Goal: Find specific page/section: Find specific page/section

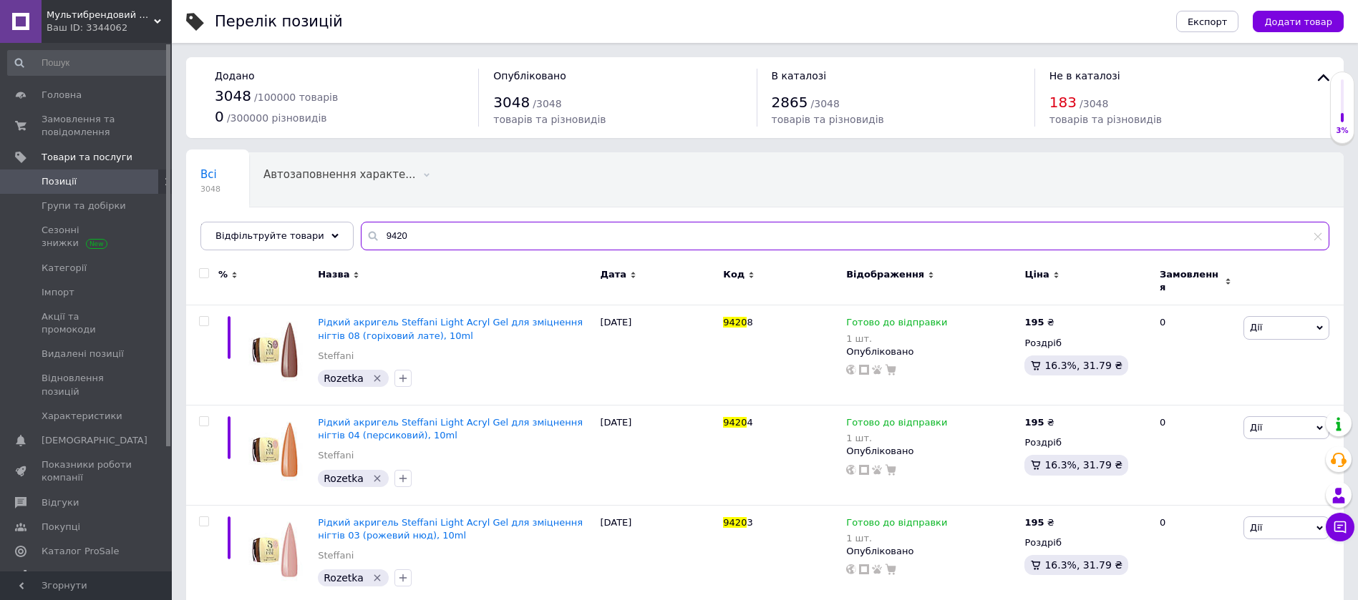
click at [391, 236] on input "9420" at bounding box center [845, 236] width 968 height 29
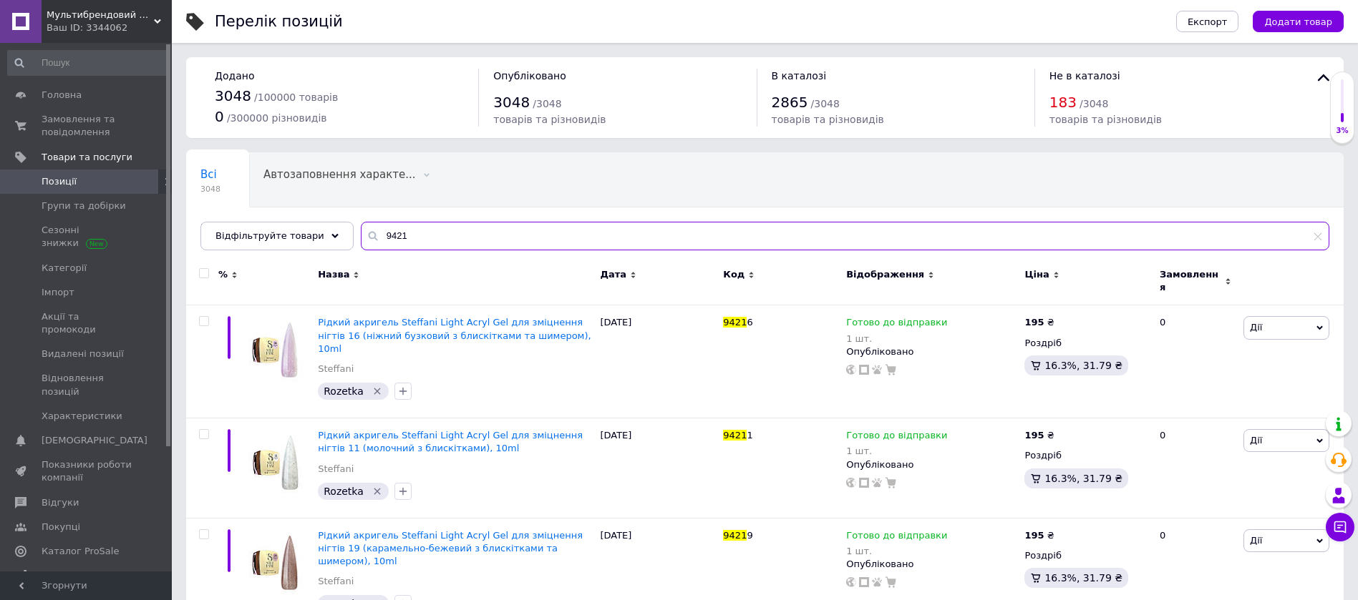
click at [387, 233] on input "9421" at bounding box center [845, 236] width 968 height 29
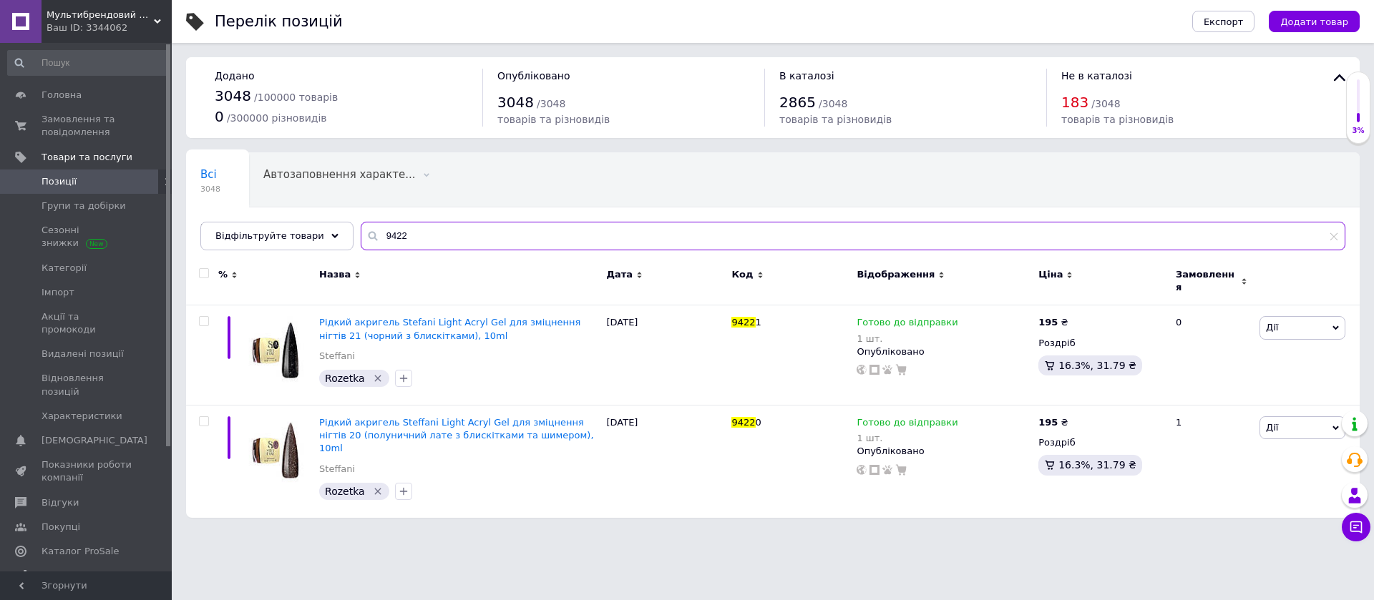
drag, startPoint x: 381, startPoint y: 233, endPoint x: 392, endPoint y: 234, distance: 10.8
click at [392, 234] on input "9422" at bounding box center [853, 236] width 985 height 29
click at [390, 235] on input "9422" at bounding box center [853, 236] width 985 height 29
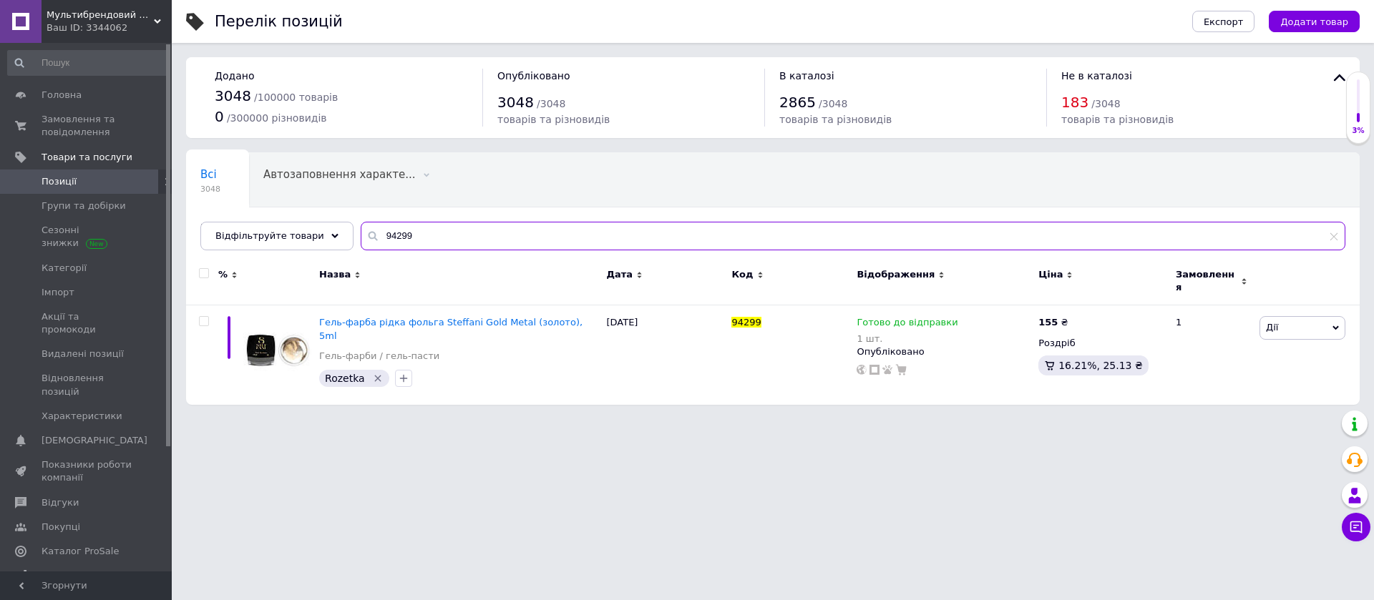
drag, startPoint x: 384, startPoint y: 234, endPoint x: 410, endPoint y: 237, distance: 25.9
click at [410, 237] on input "94299" at bounding box center [853, 236] width 985 height 29
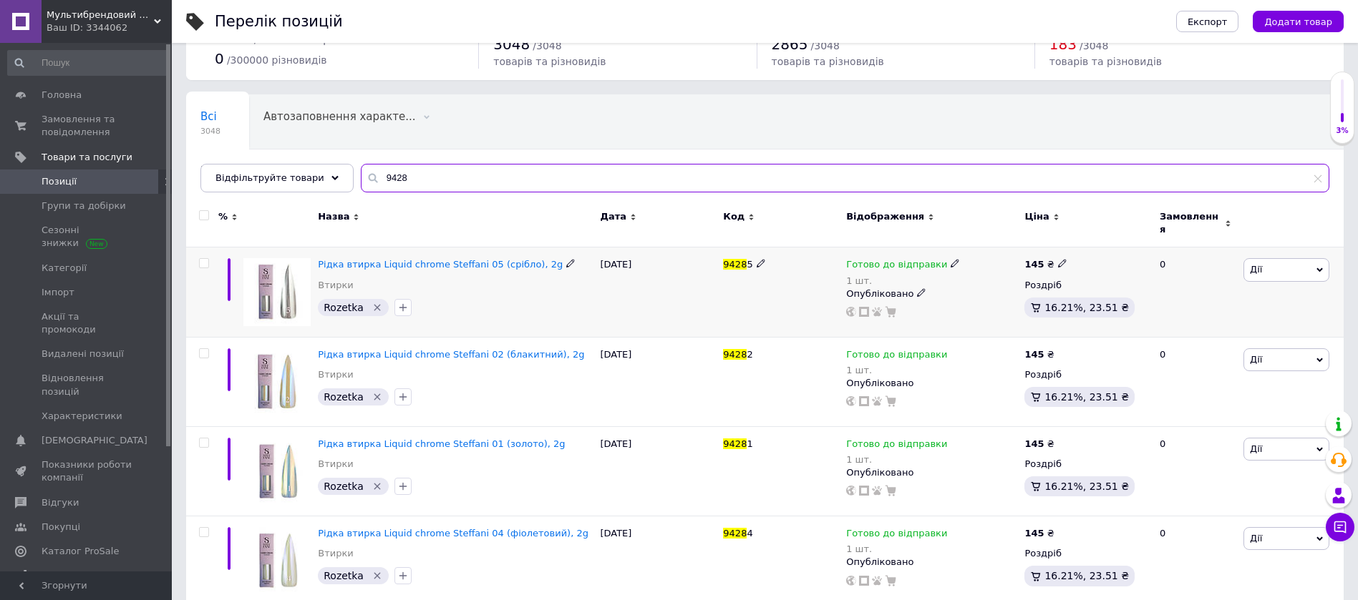
scroll to position [159, 0]
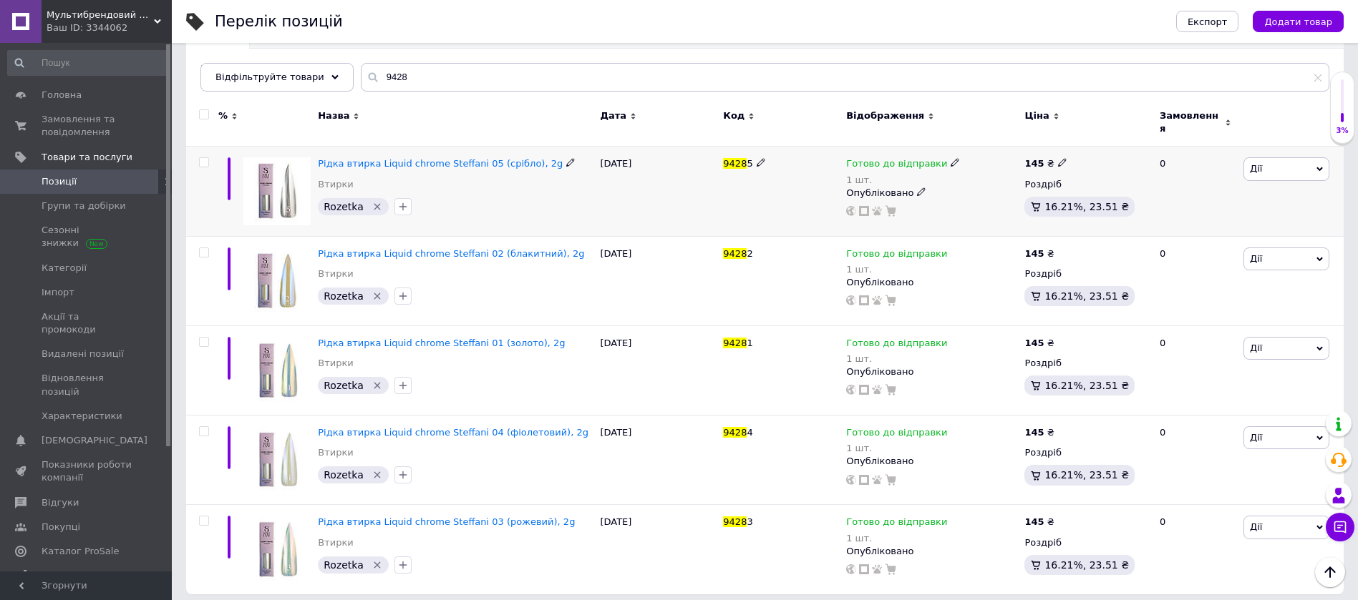
click at [621, 210] on div "[DATE]" at bounding box center [657, 191] width 123 height 89
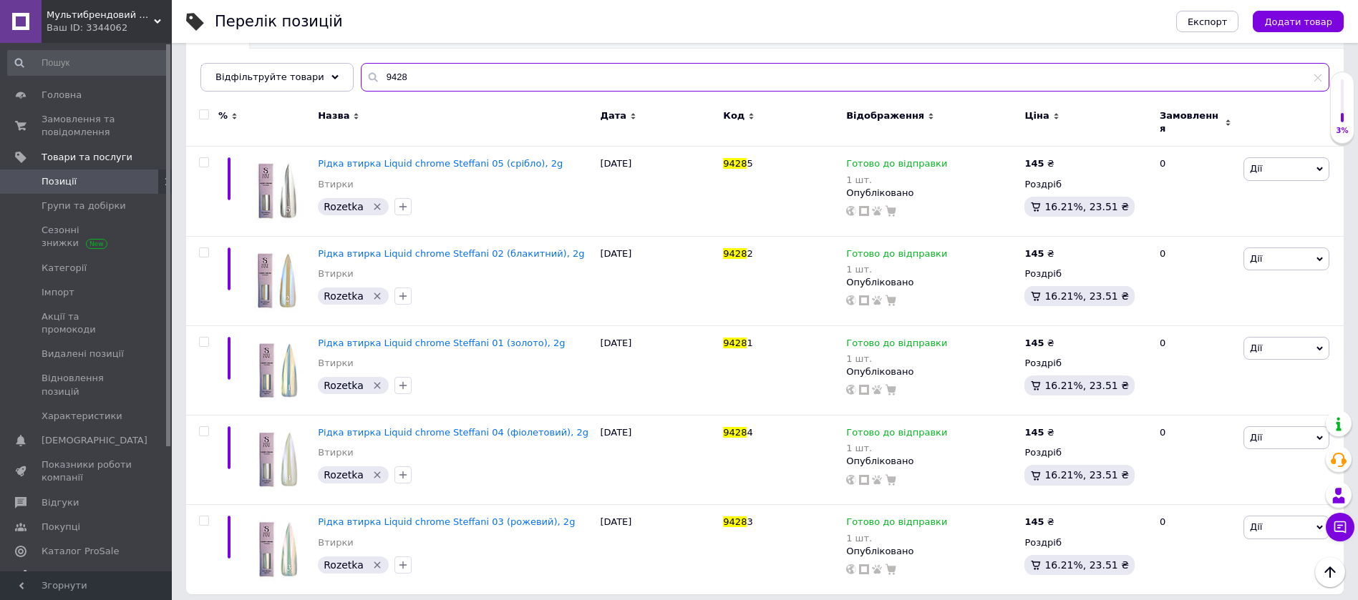
drag, startPoint x: 381, startPoint y: 72, endPoint x: 396, endPoint y: 77, distance: 15.8
click at [396, 77] on input "9428" at bounding box center [845, 77] width 968 height 29
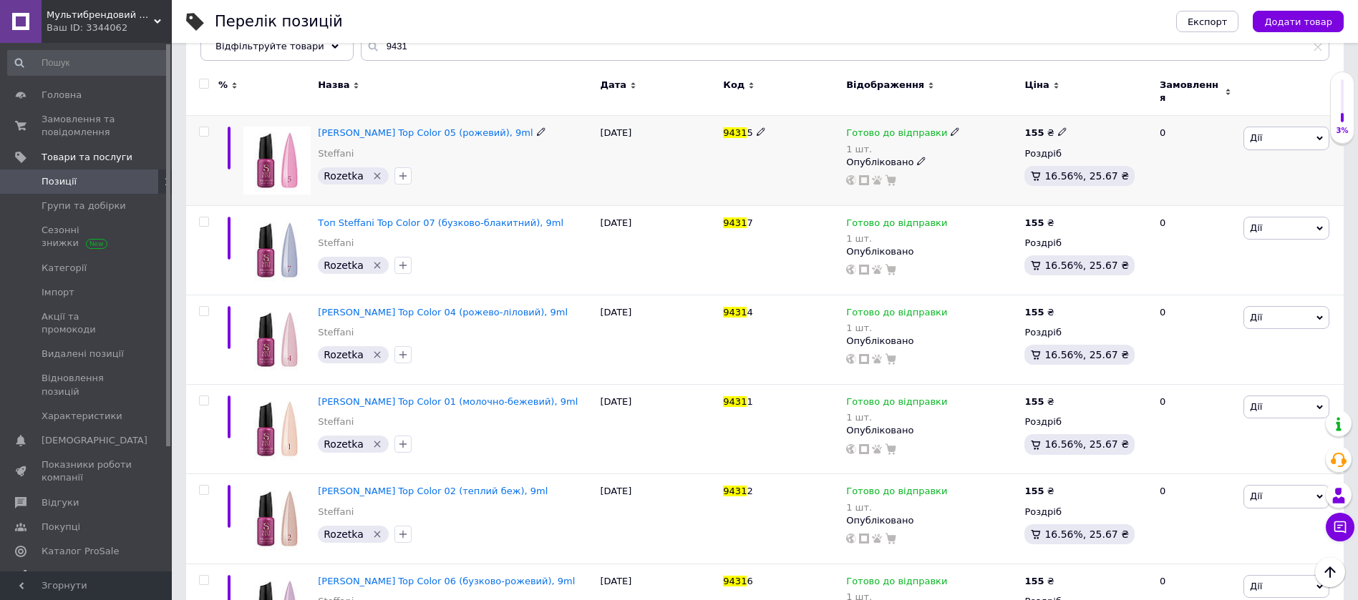
scroll to position [123, 0]
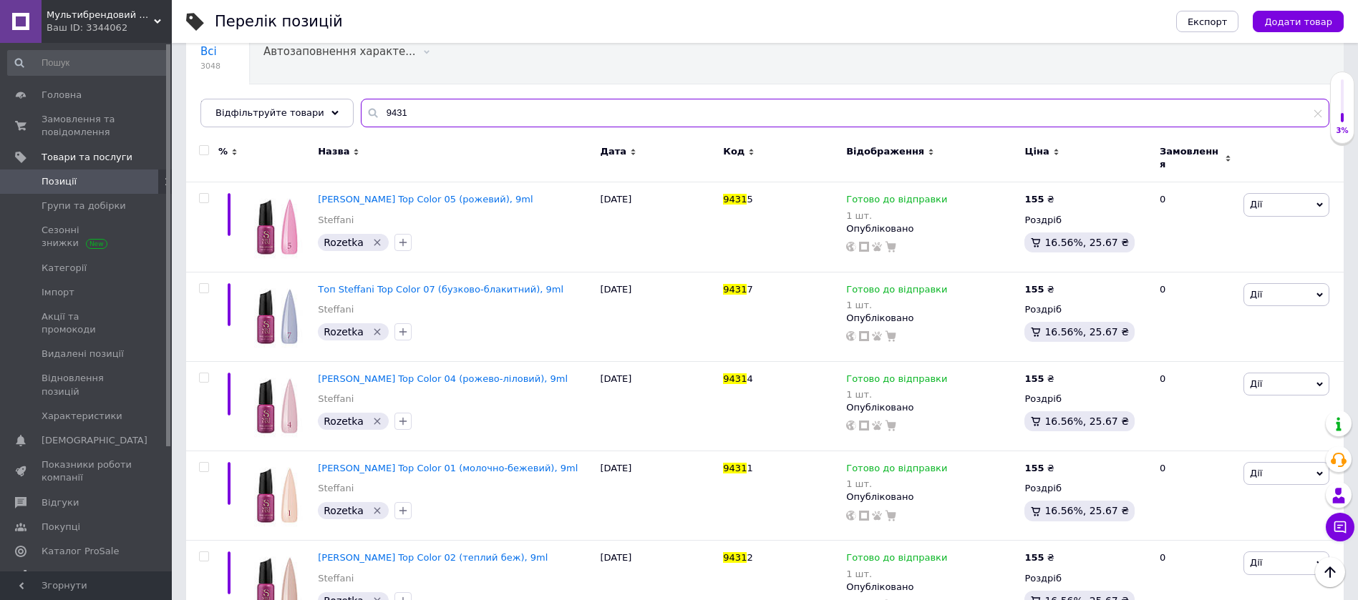
click at [398, 112] on input "9431" at bounding box center [845, 113] width 968 height 29
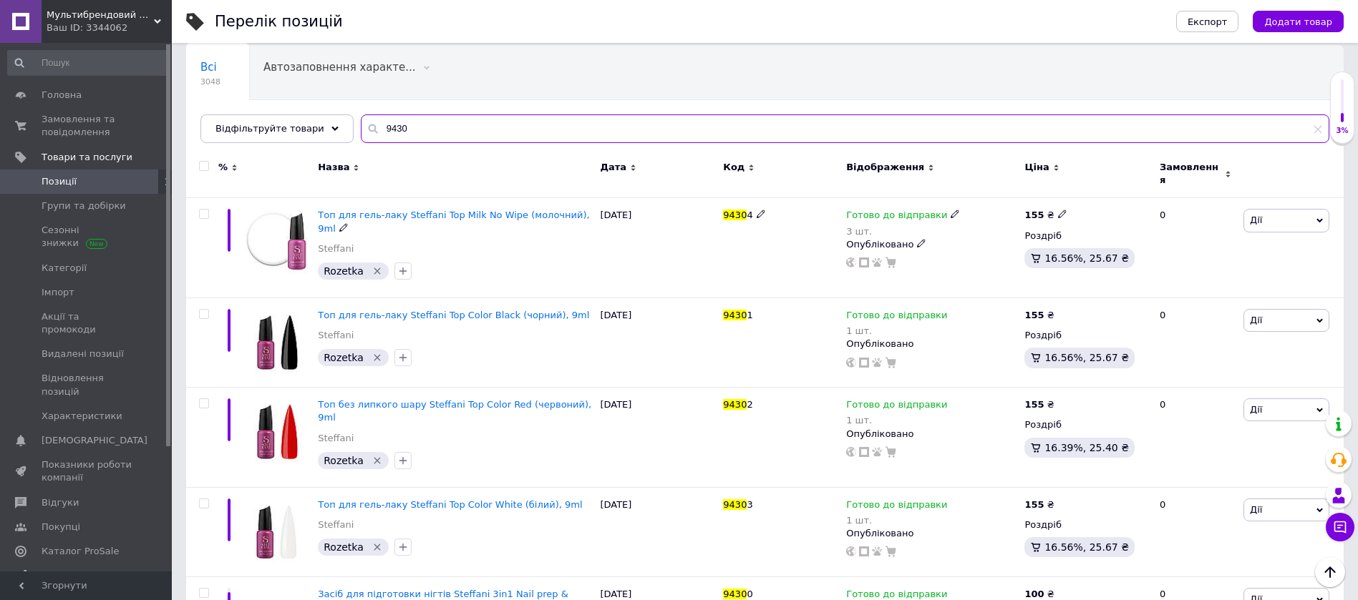
scroll to position [169, 0]
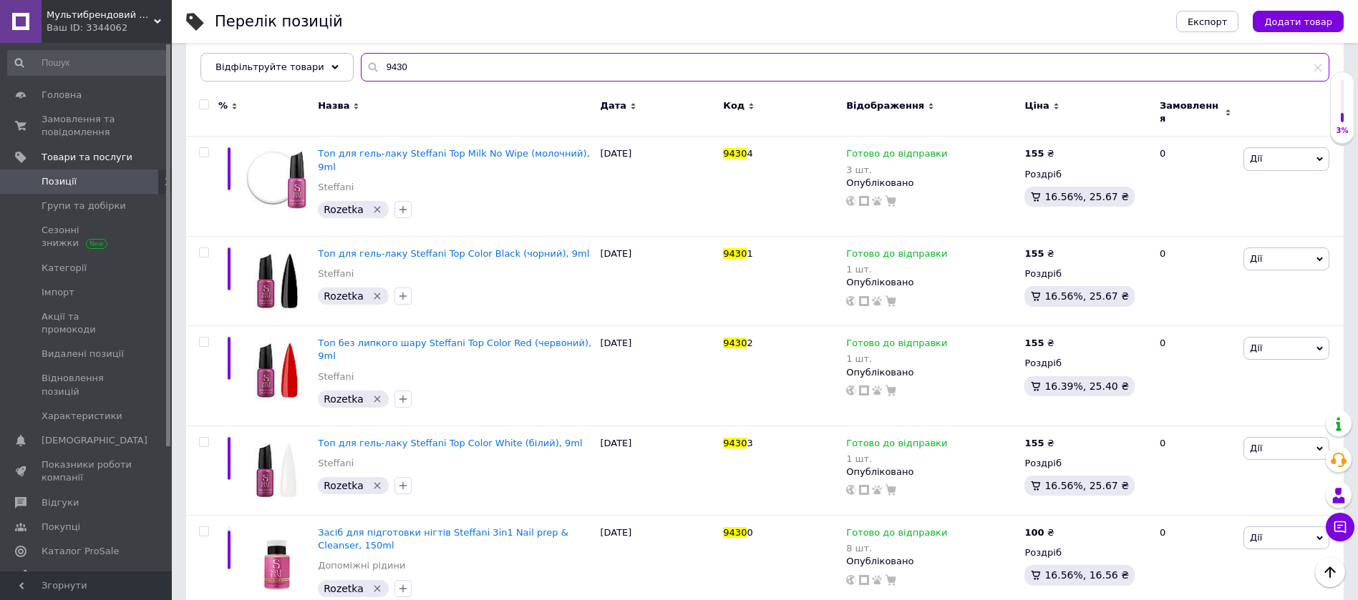
click at [391, 59] on input "9430" at bounding box center [845, 67] width 968 height 29
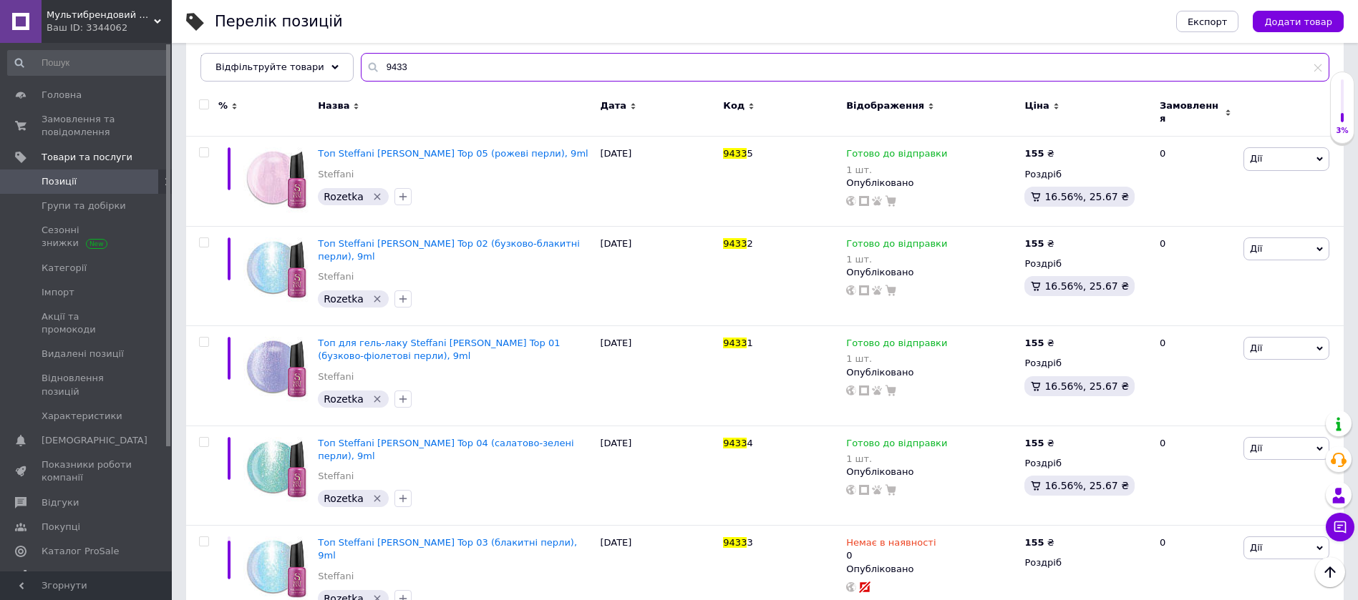
scroll to position [169, 0]
type input "9433"
